Goal: Task Accomplishment & Management: Manage account settings

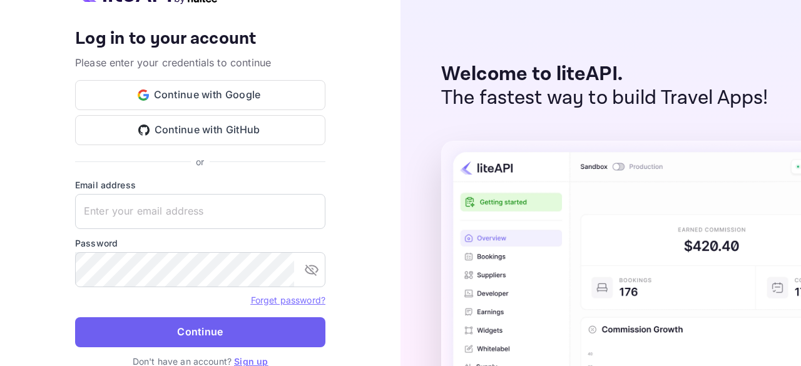
type input "[EMAIL_ADDRESS][DOMAIN_NAME]"
click at [207, 324] on button "Continue" at bounding box center [200, 332] width 250 height 30
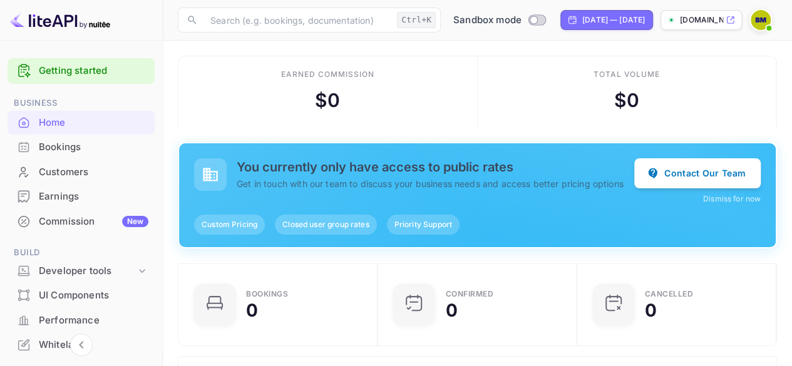
scroll to position [193, 183]
click at [224, 224] on span "Custom Pricing" at bounding box center [229, 224] width 71 height 11
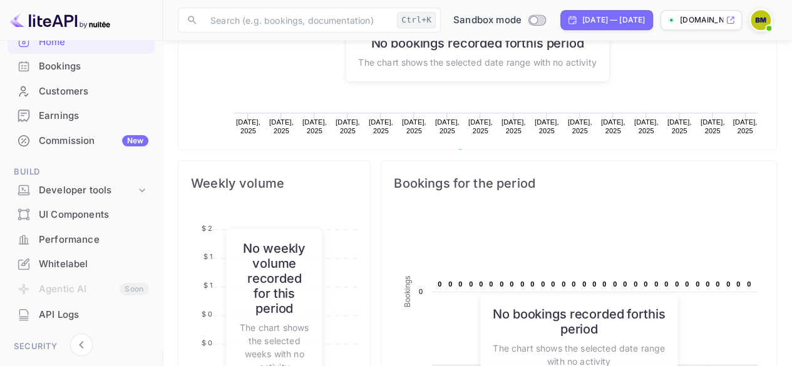
scroll to position [81, 0]
click at [73, 268] on div "Whitelabel" at bounding box center [94, 264] width 110 height 14
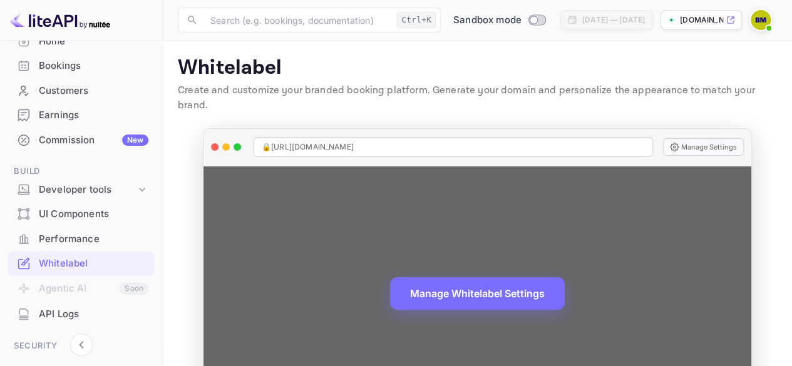
scroll to position [54, 0]
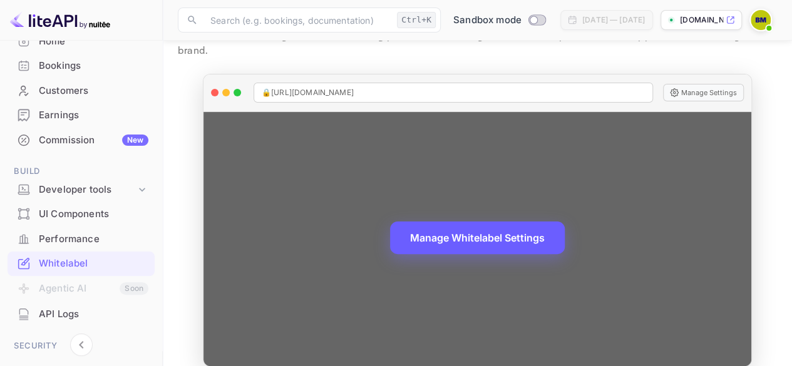
click at [506, 225] on button "Manage Whitelabel Settings" at bounding box center [477, 238] width 175 height 33
